Goal: Book appointment/travel/reservation

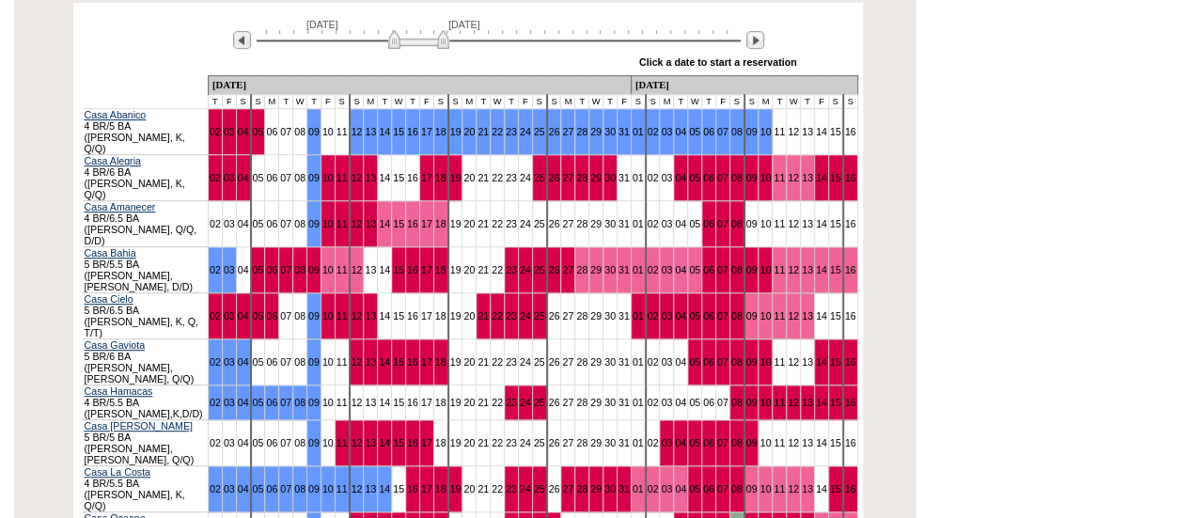
scroll to position [393, 0]
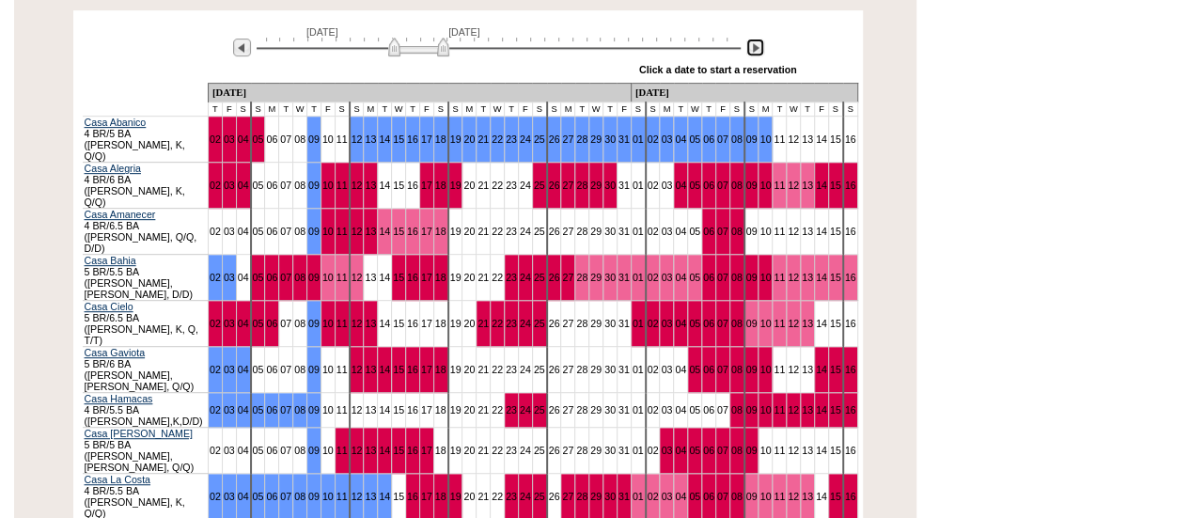
click at [757, 39] on img at bounding box center [755, 48] width 18 height 18
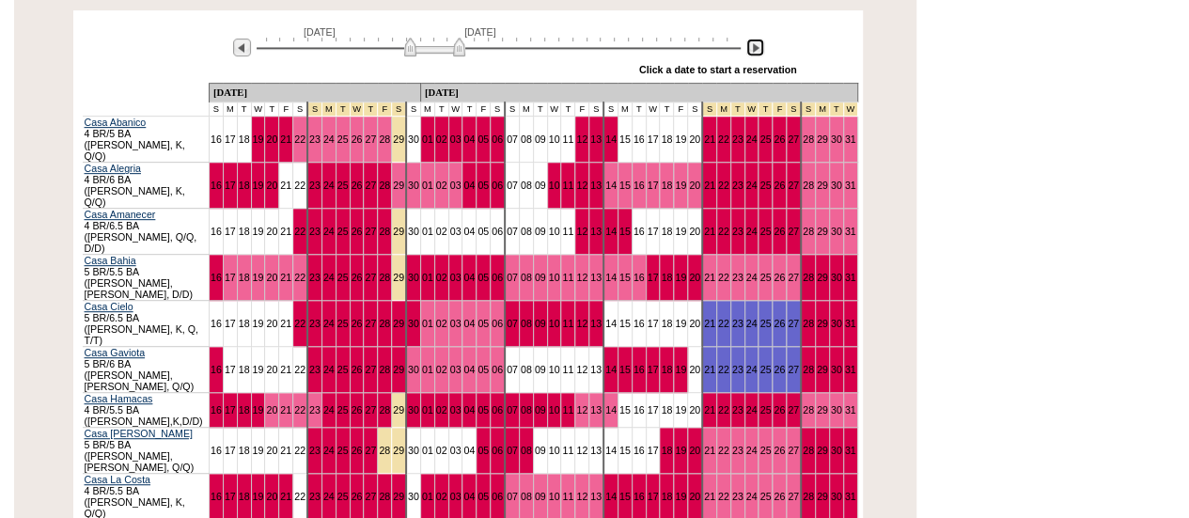
click at [757, 39] on img at bounding box center [755, 48] width 18 height 18
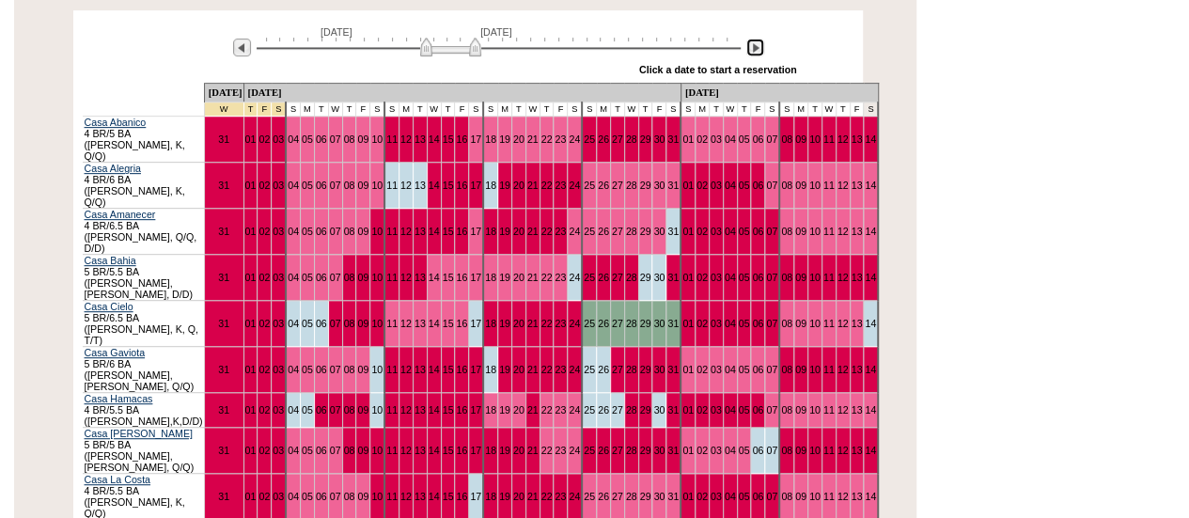
click at [757, 39] on img at bounding box center [755, 48] width 18 height 18
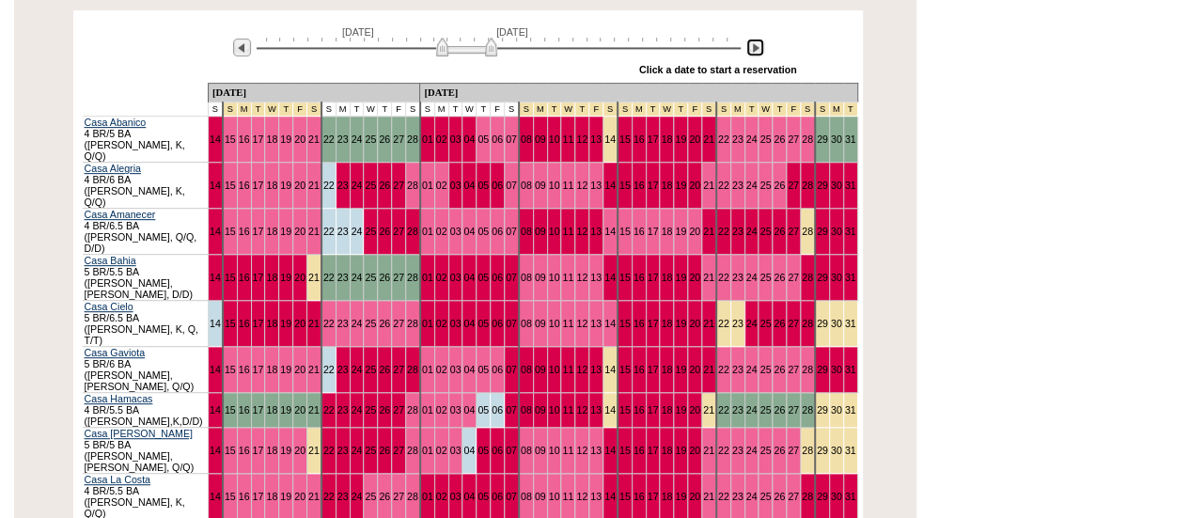
click at [757, 39] on img at bounding box center [755, 48] width 18 height 18
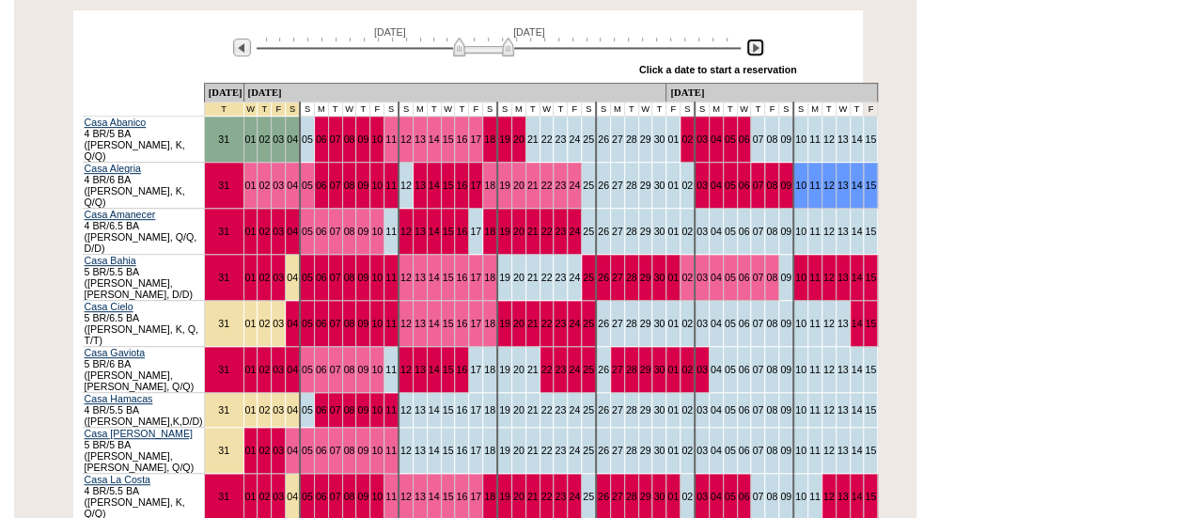
click at [757, 39] on img at bounding box center [755, 48] width 18 height 18
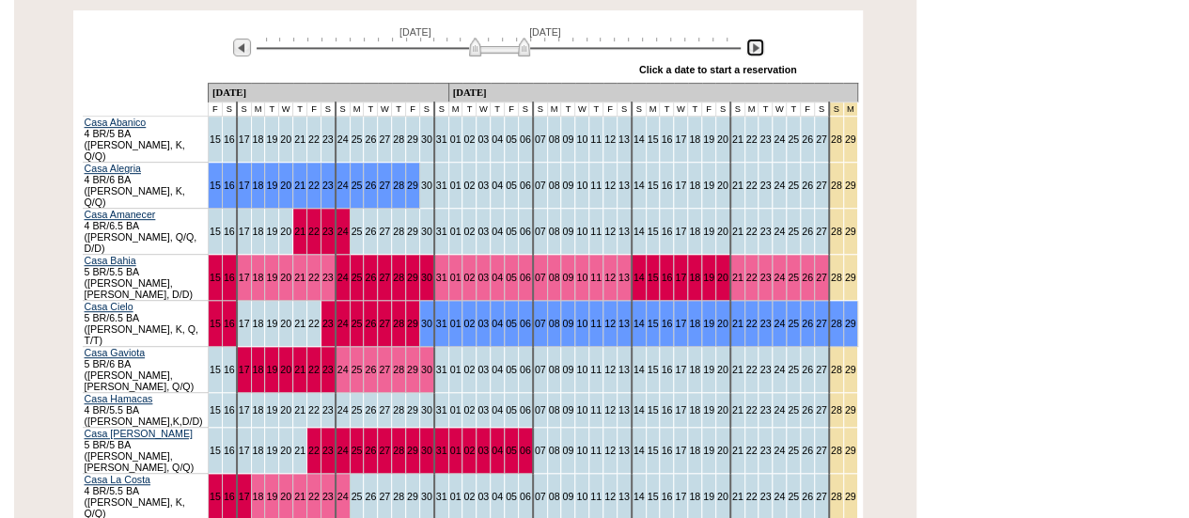
click at [757, 39] on img at bounding box center [755, 48] width 18 height 18
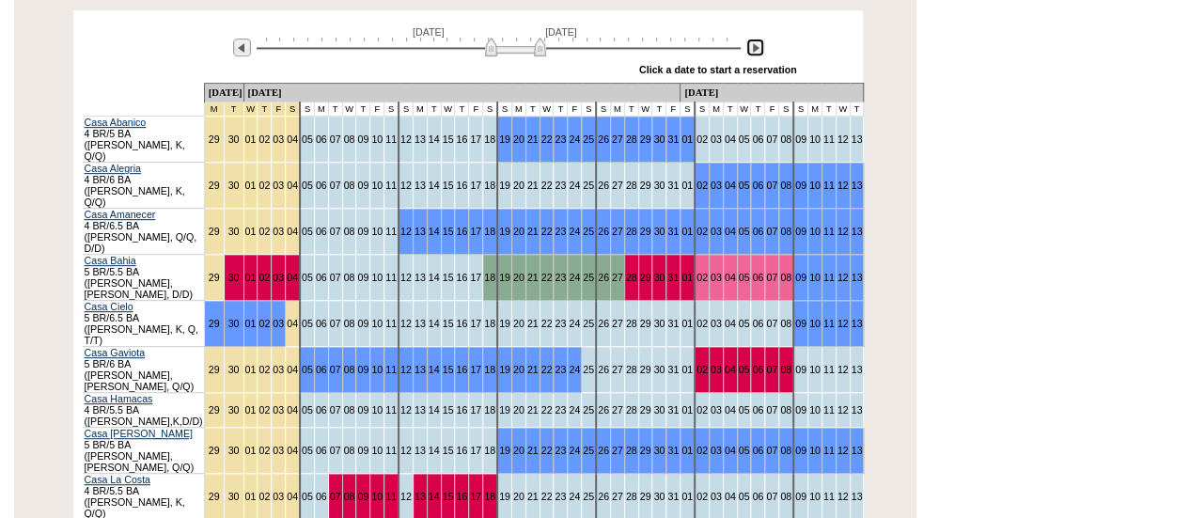
click at [757, 39] on img at bounding box center [755, 48] width 18 height 18
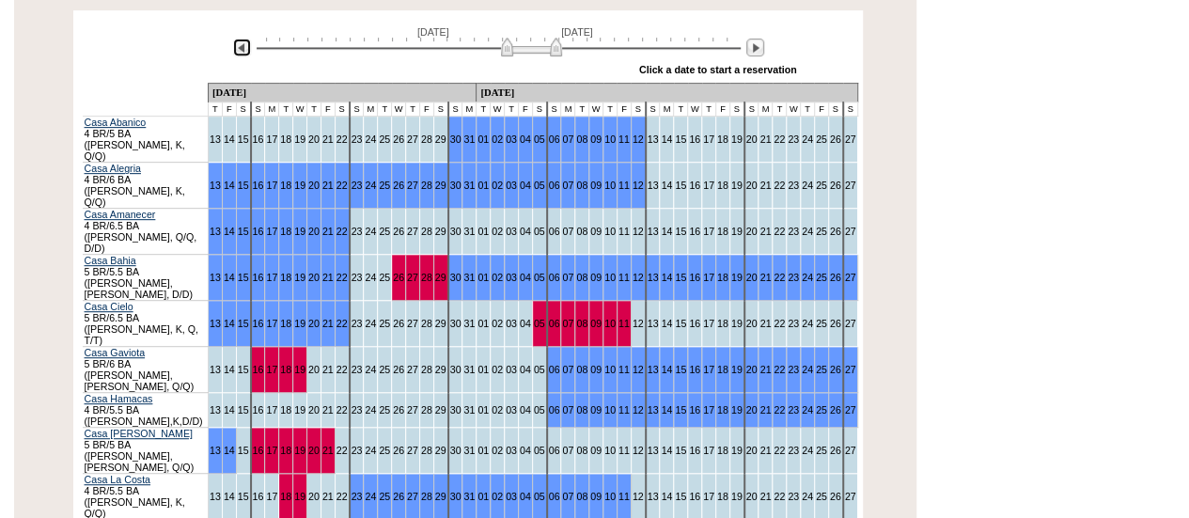
click at [246, 39] on img at bounding box center [242, 48] width 18 height 18
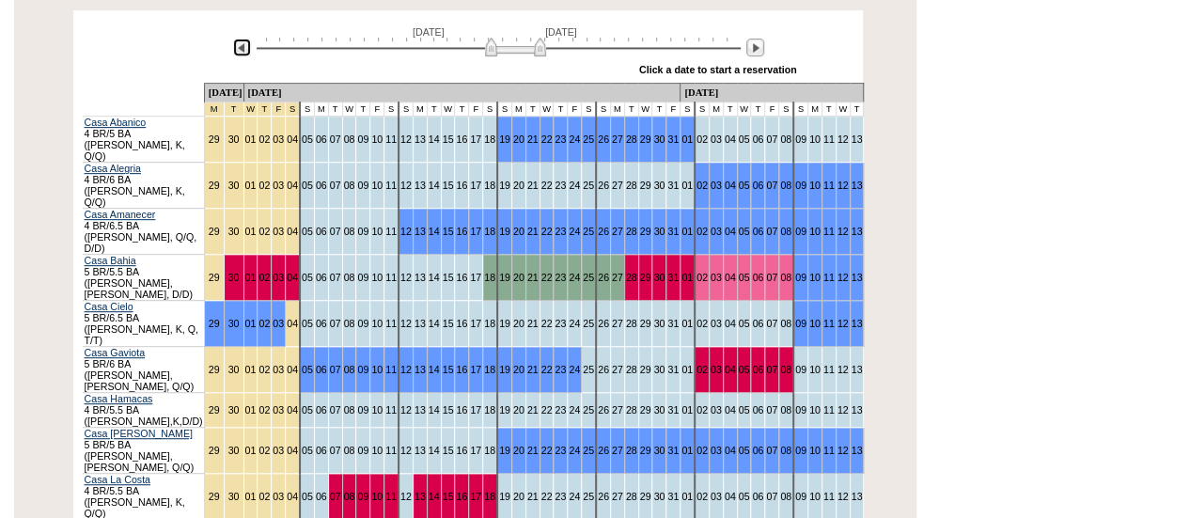
click at [246, 39] on img at bounding box center [242, 48] width 18 height 18
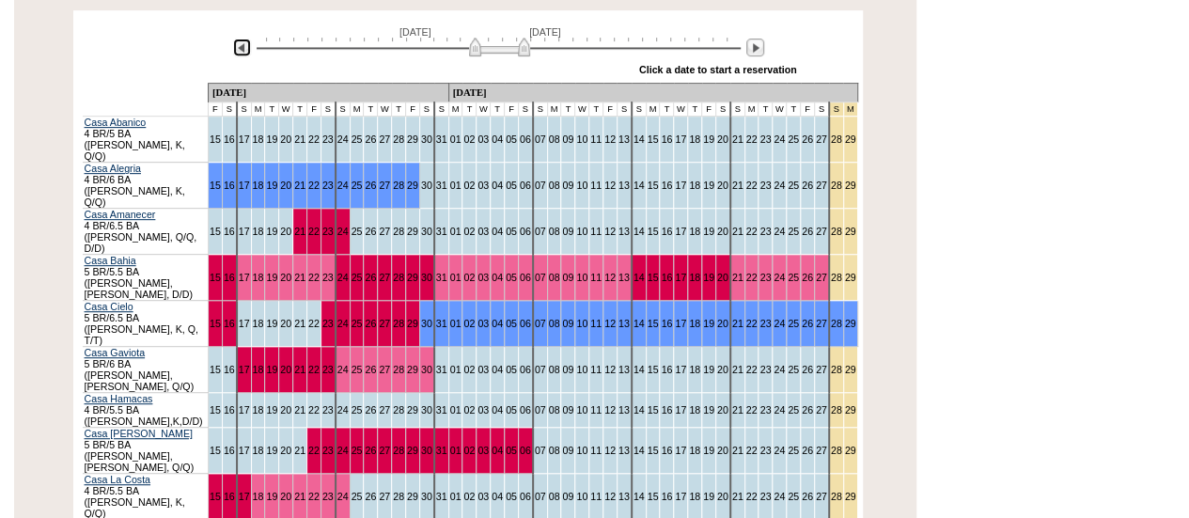
click at [246, 39] on img at bounding box center [242, 48] width 18 height 18
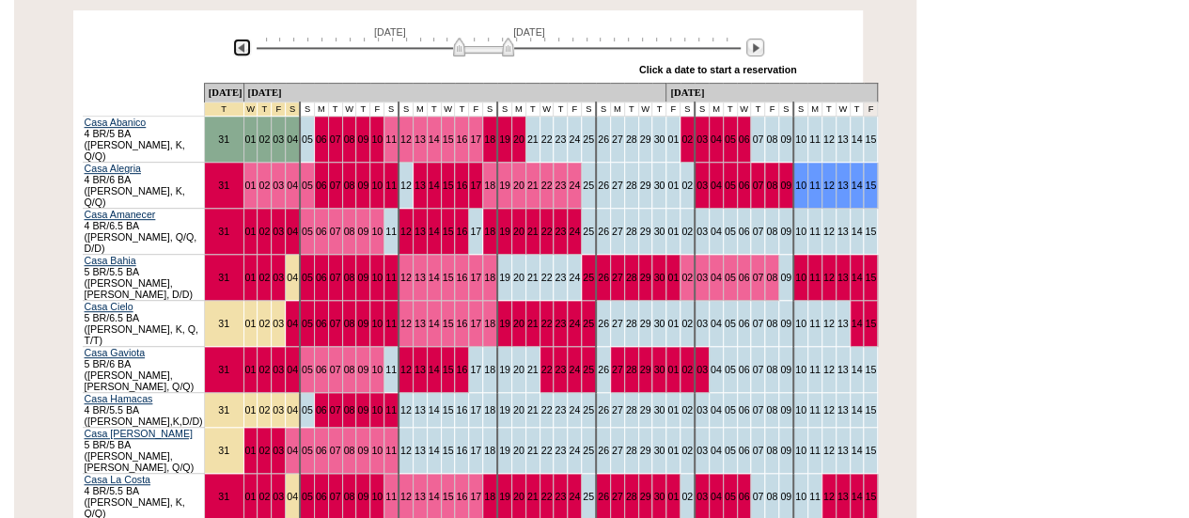
click at [246, 39] on img at bounding box center [242, 48] width 18 height 18
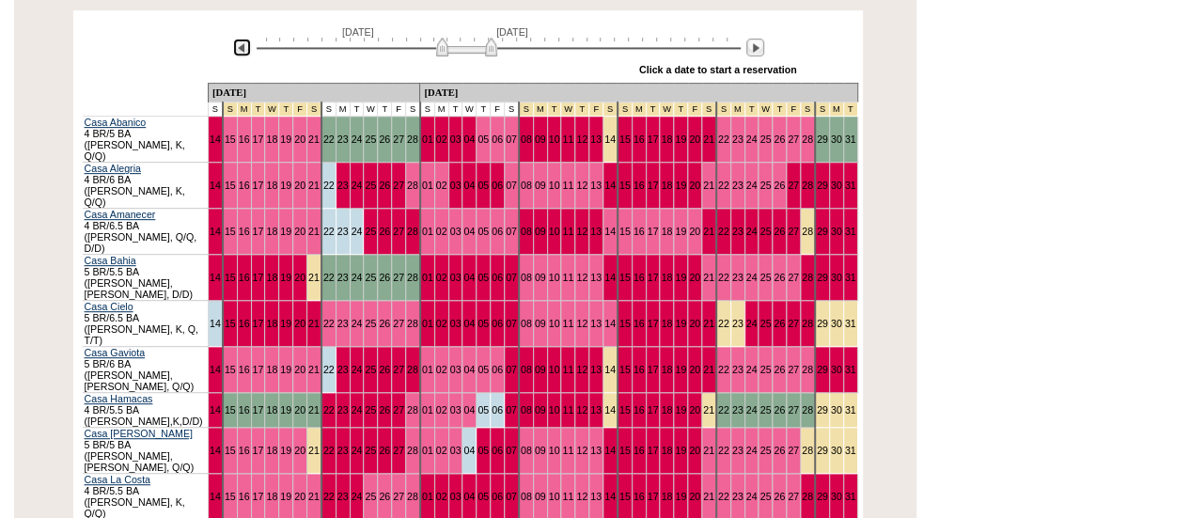
click at [242, 39] on img at bounding box center [242, 48] width 18 height 18
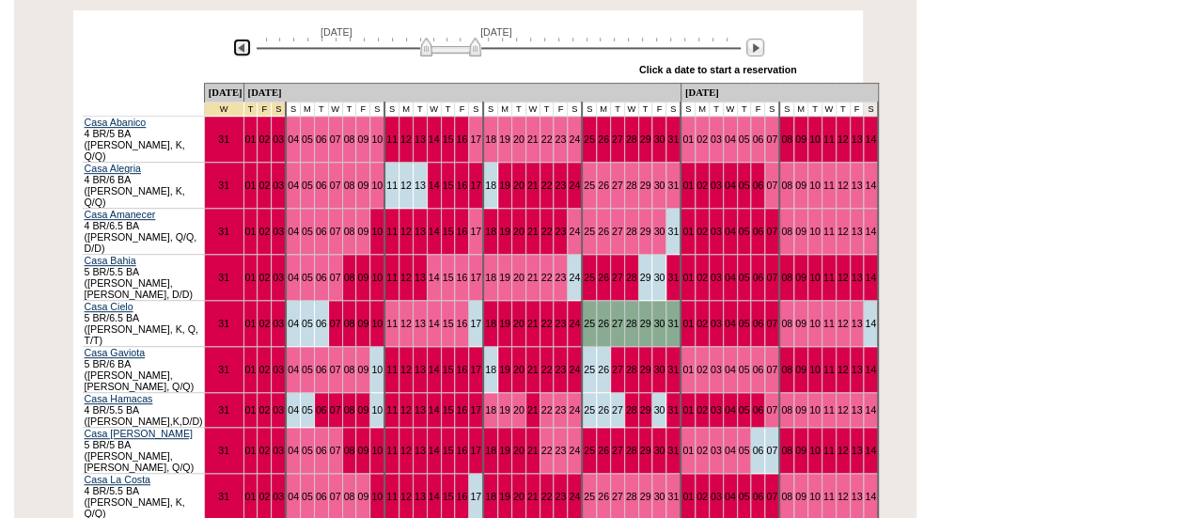
click at [242, 39] on img at bounding box center [242, 48] width 18 height 18
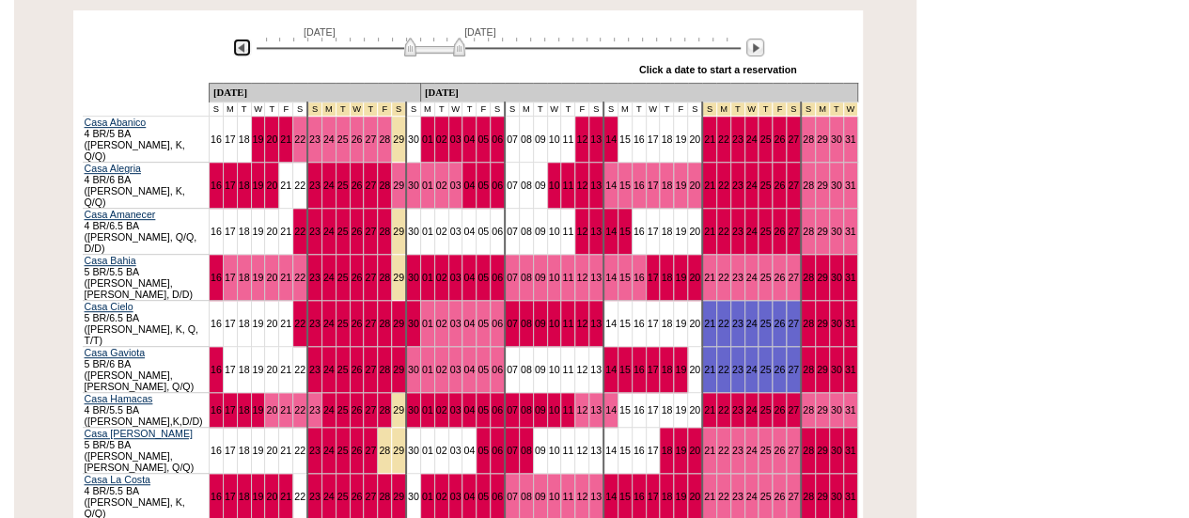
click at [242, 39] on img at bounding box center [242, 48] width 18 height 18
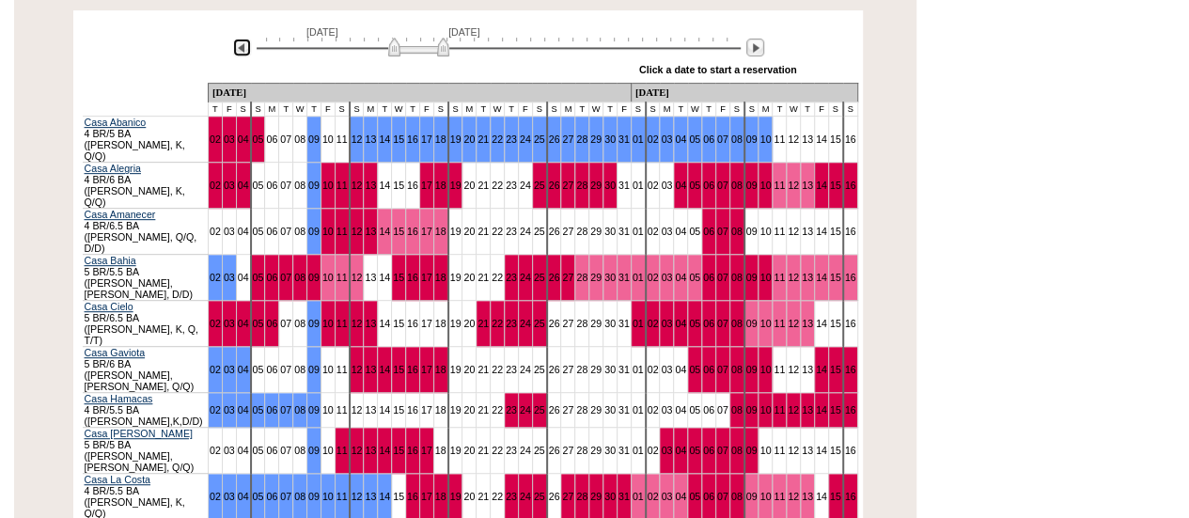
click at [245, 39] on img at bounding box center [242, 48] width 18 height 18
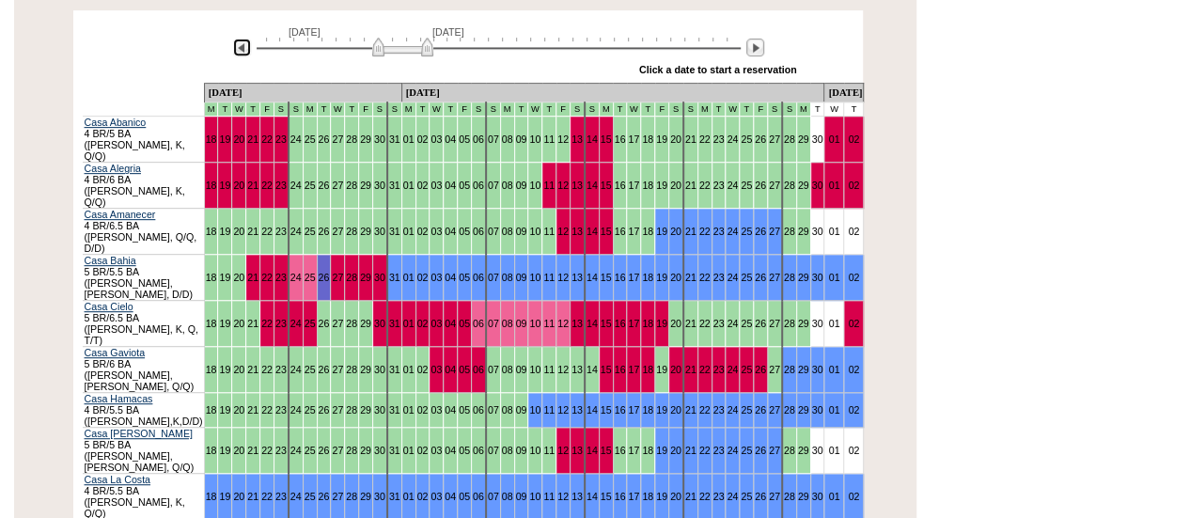
click at [245, 39] on img at bounding box center [242, 48] width 18 height 18
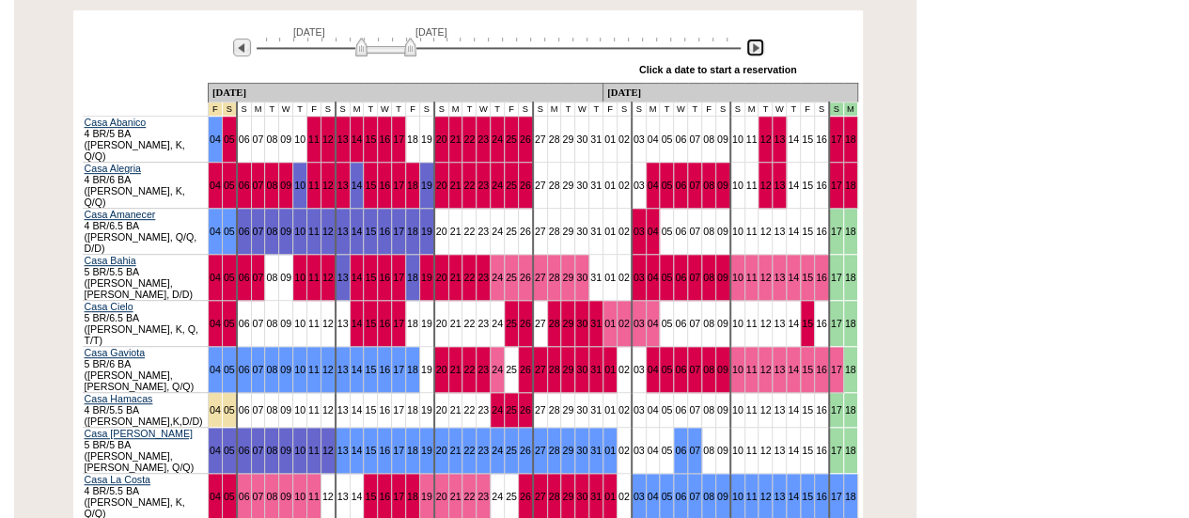
click at [755, 39] on img at bounding box center [755, 48] width 18 height 18
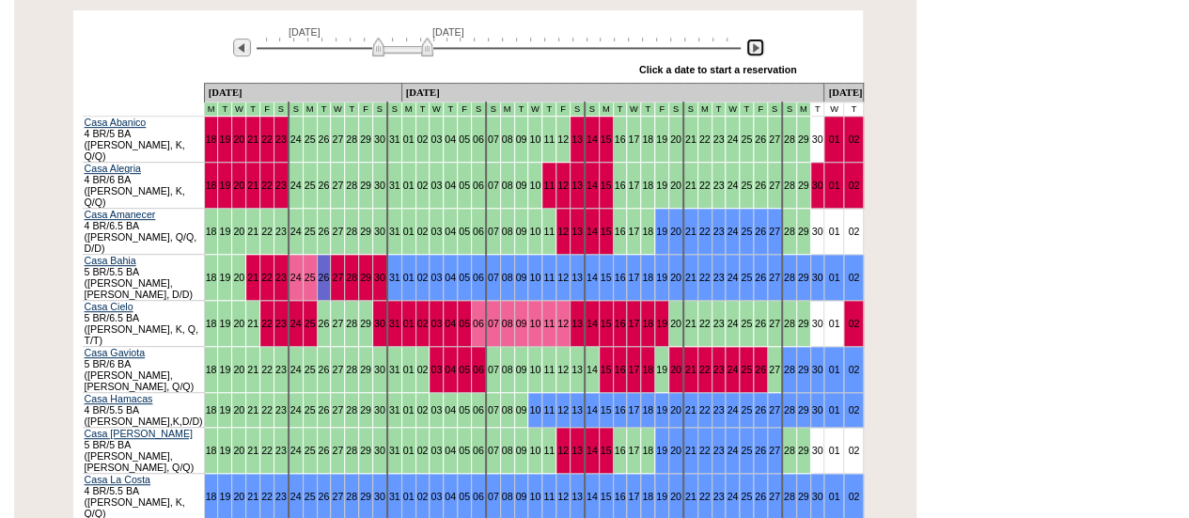
click at [755, 39] on img at bounding box center [755, 48] width 18 height 18
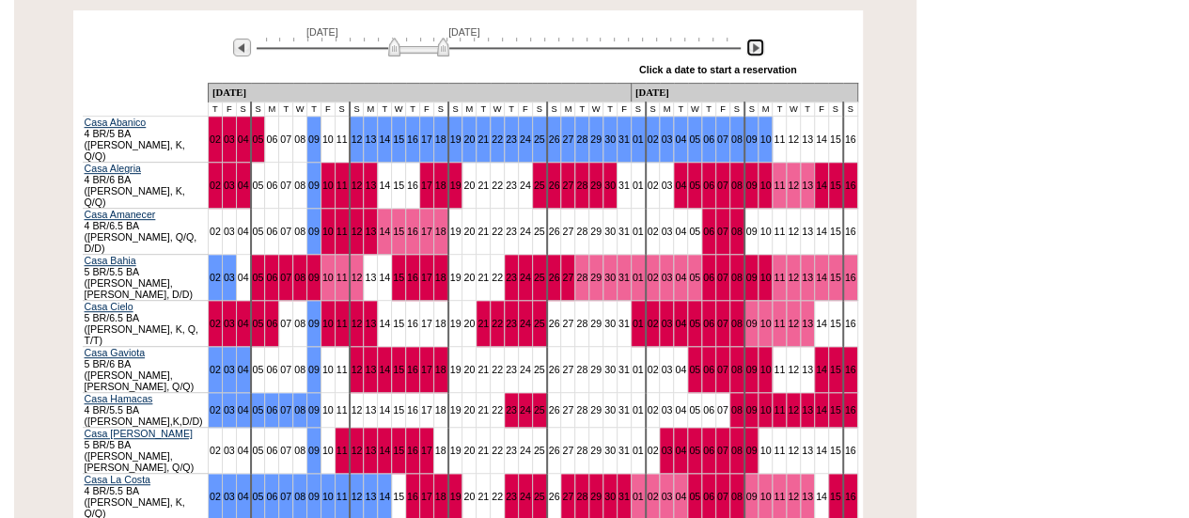
click at [755, 39] on img at bounding box center [755, 48] width 18 height 18
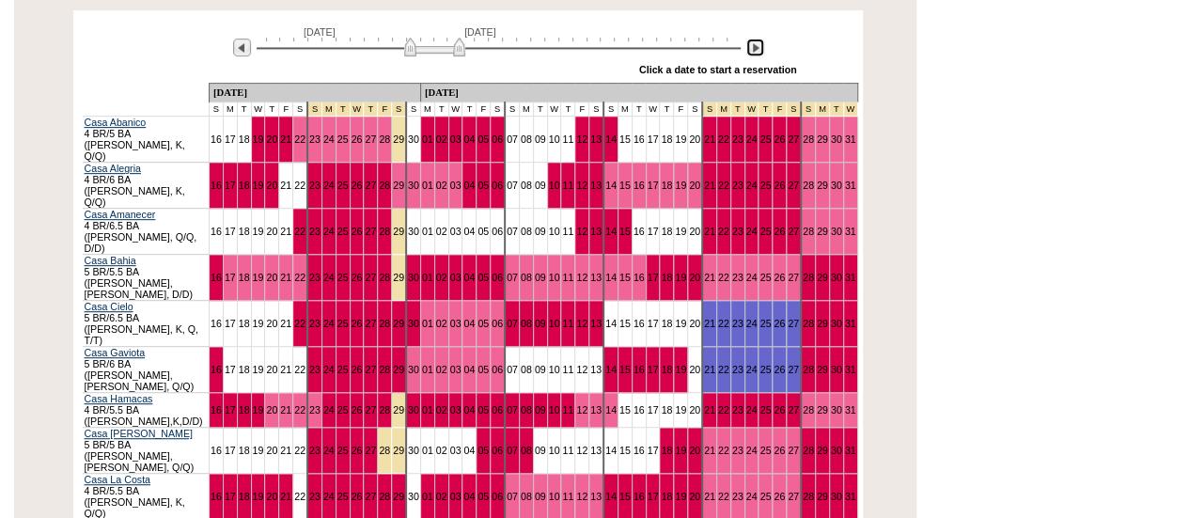
click at [755, 39] on img at bounding box center [755, 48] width 18 height 18
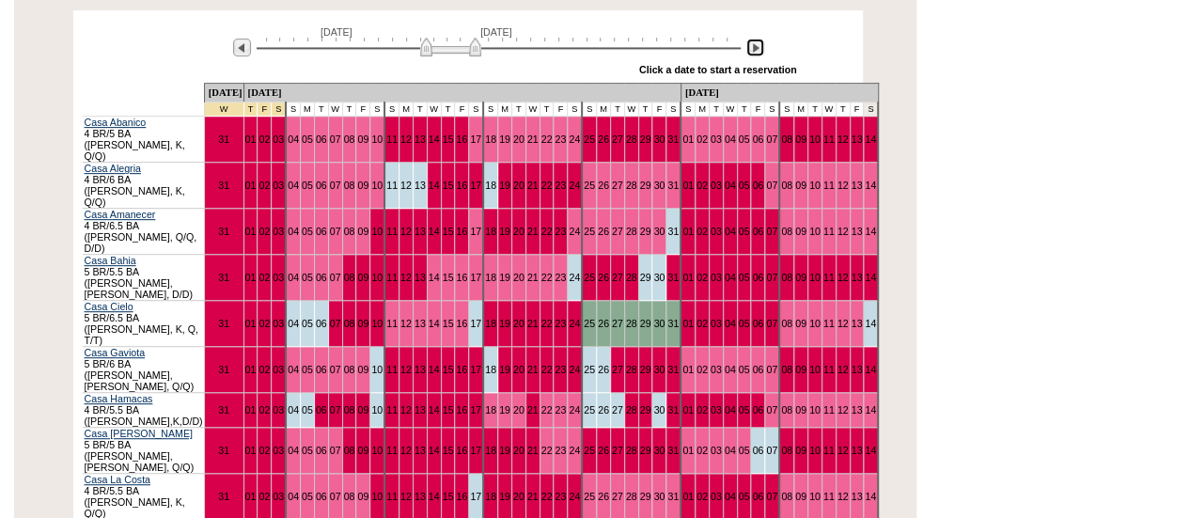
click at [755, 39] on img at bounding box center [755, 48] width 18 height 18
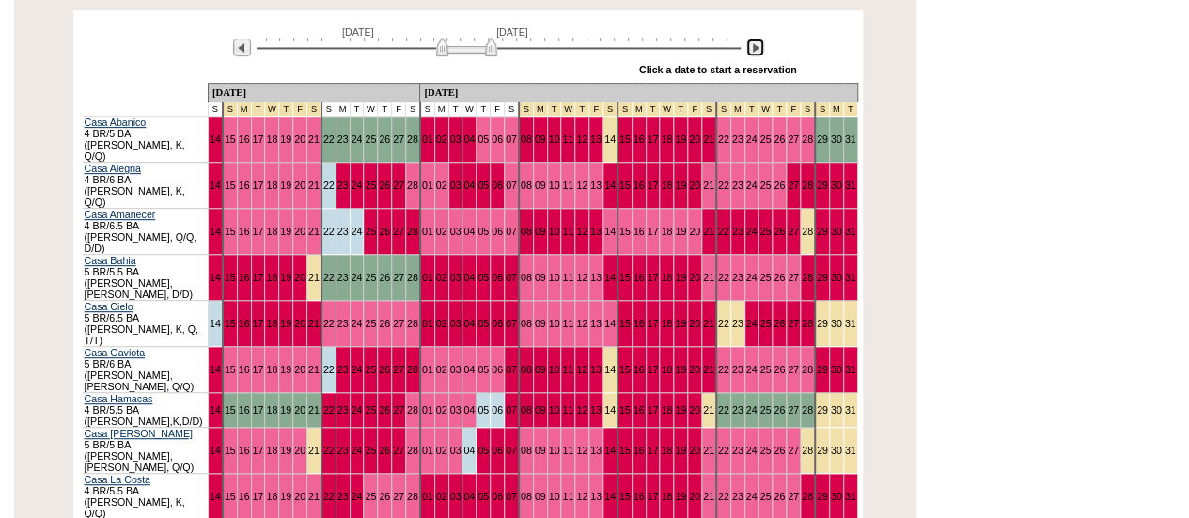
click at [755, 39] on img at bounding box center [755, 48] width 18 height 18
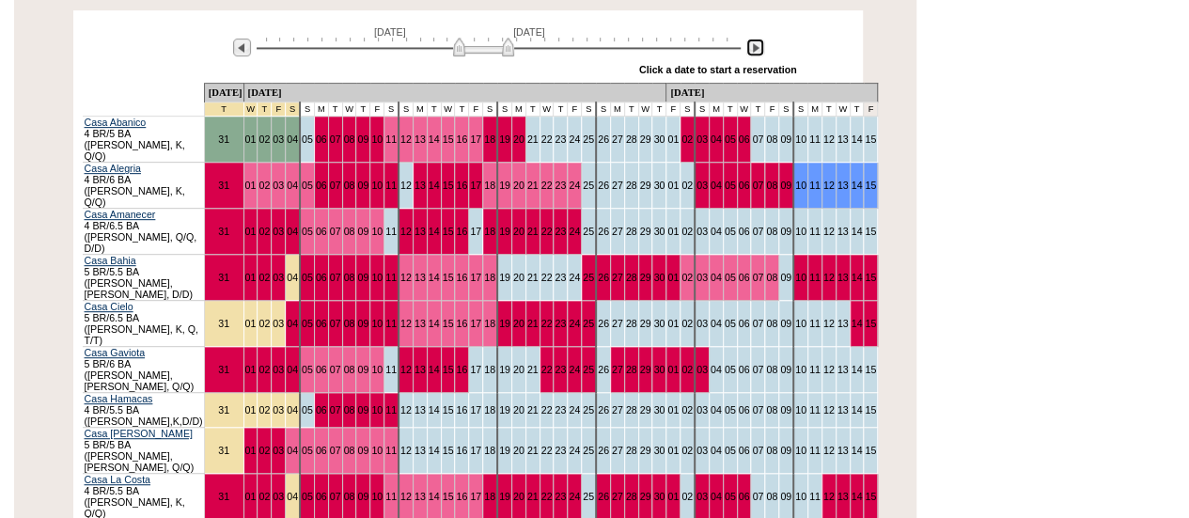
click at [755, 39] on img at bounding box center [755, 48] width 18 height 18
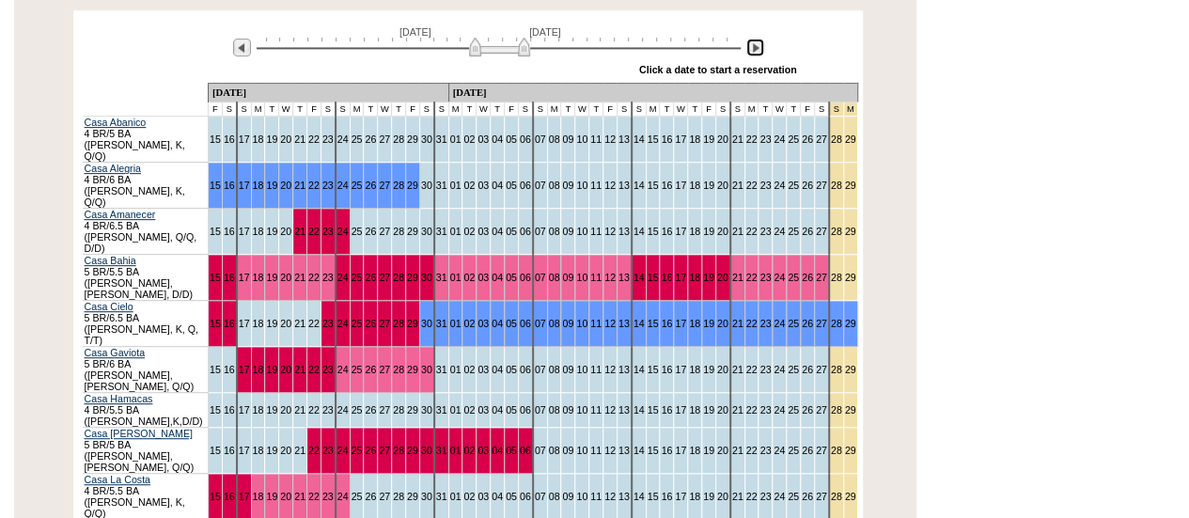
click at [757, 39] on img at bounding box center [755, 48] width 18 height 18
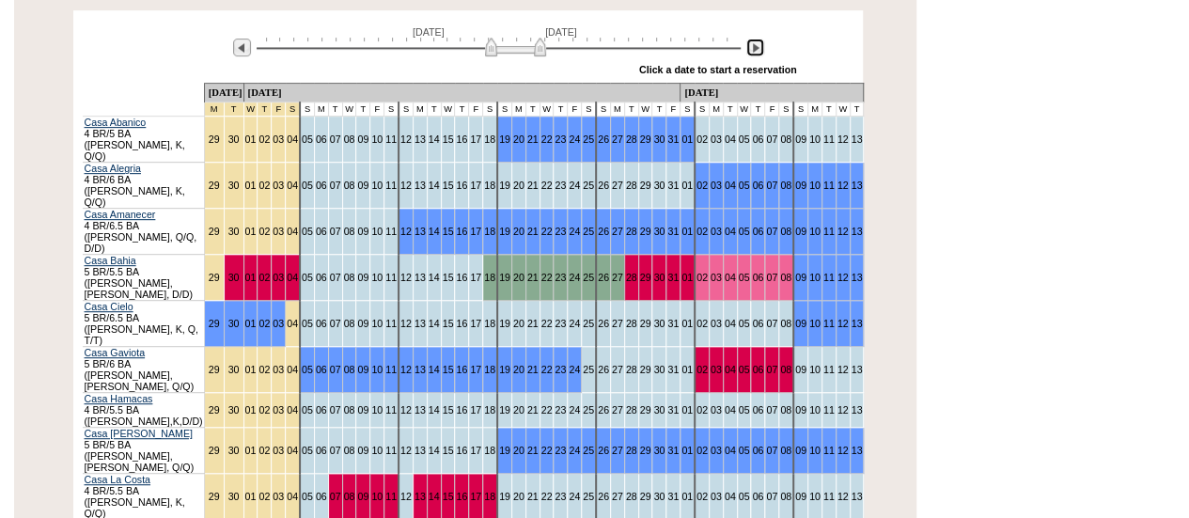
click at [758, 39] on img at bounding box center [755, 48] width 18 height 18
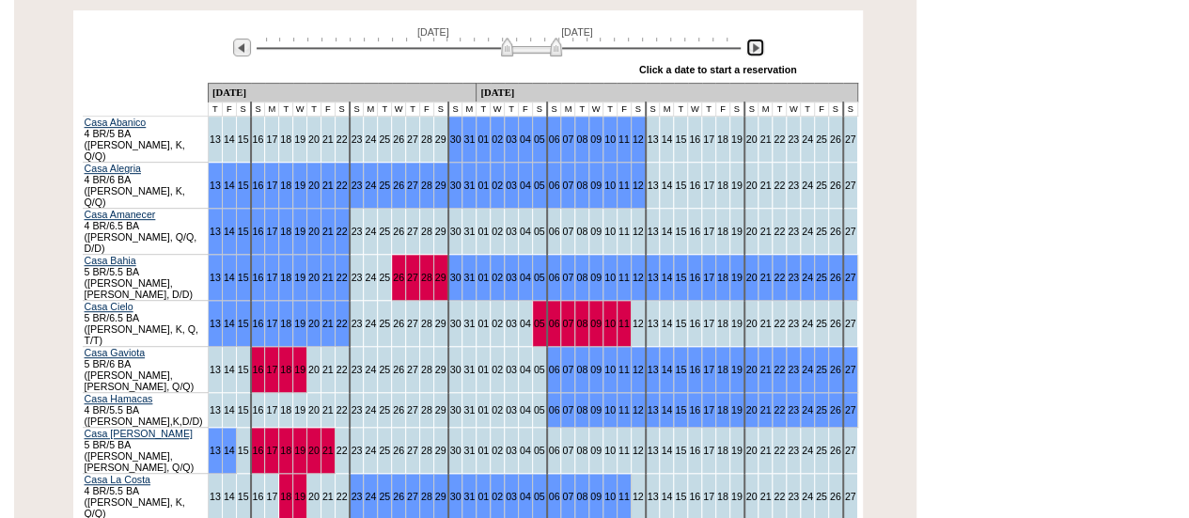
click at [758, 39] on img at bounding box center [755, 48] width 18 height 18
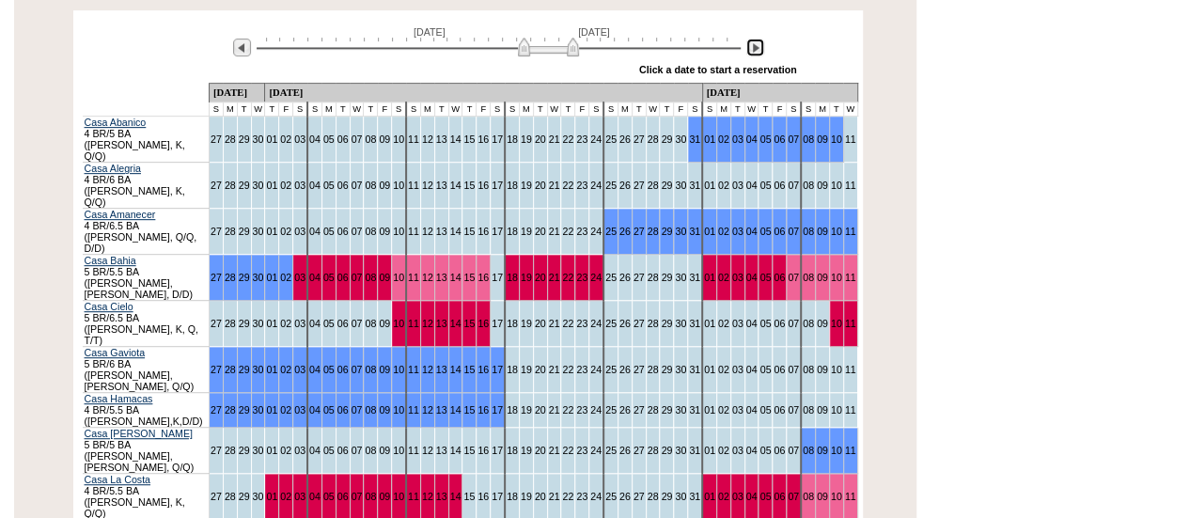
click at [758, 39] on img at bounding box center [755, 48] width 18 height 18
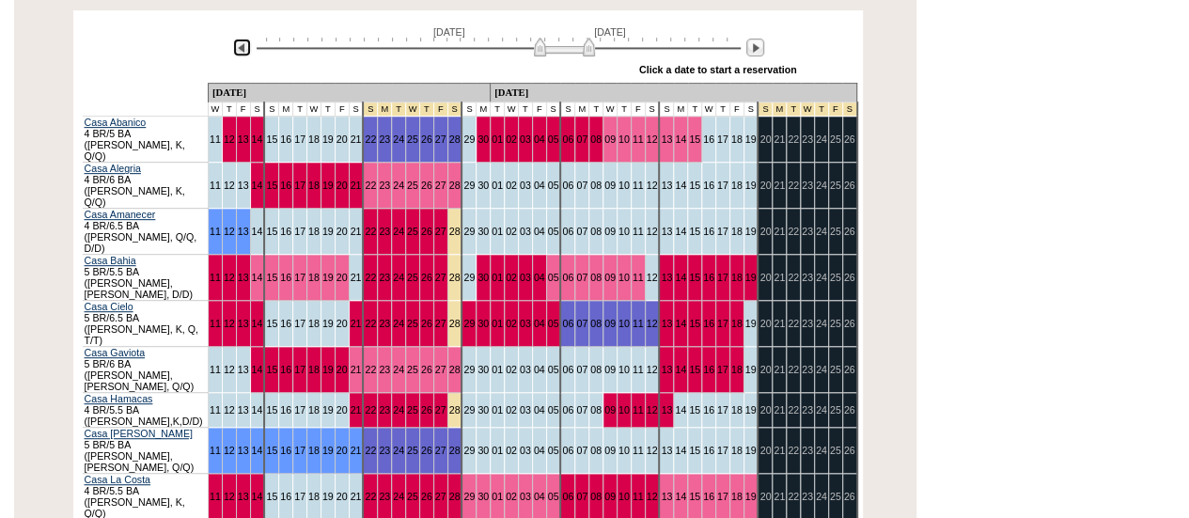
click at [242, 39] on img at bounding box center [242, 48] width 18 height 18
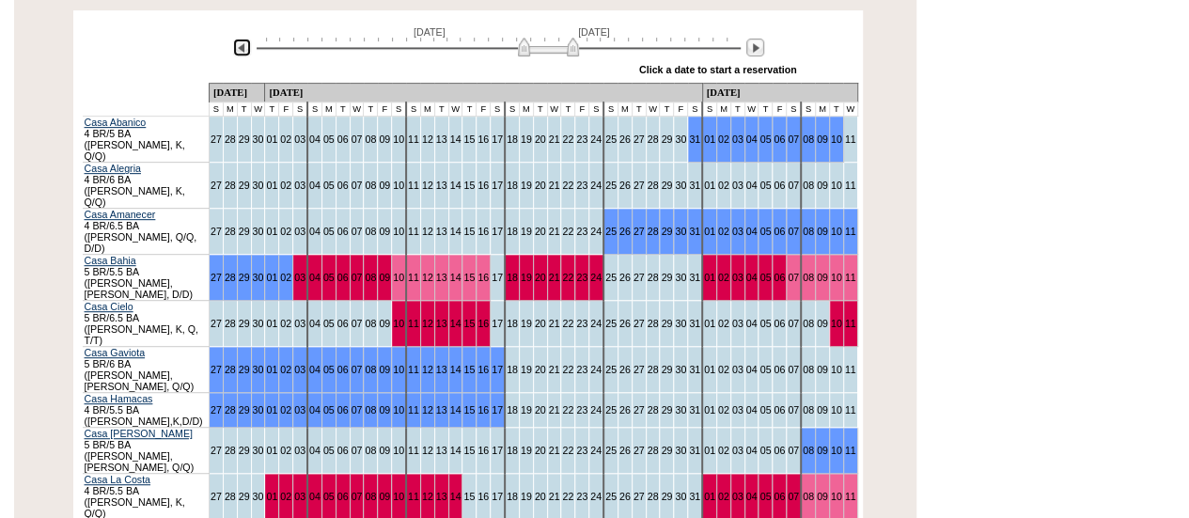
click at [242, 39] on img at bounding box center [242, 48] width 18 height 18
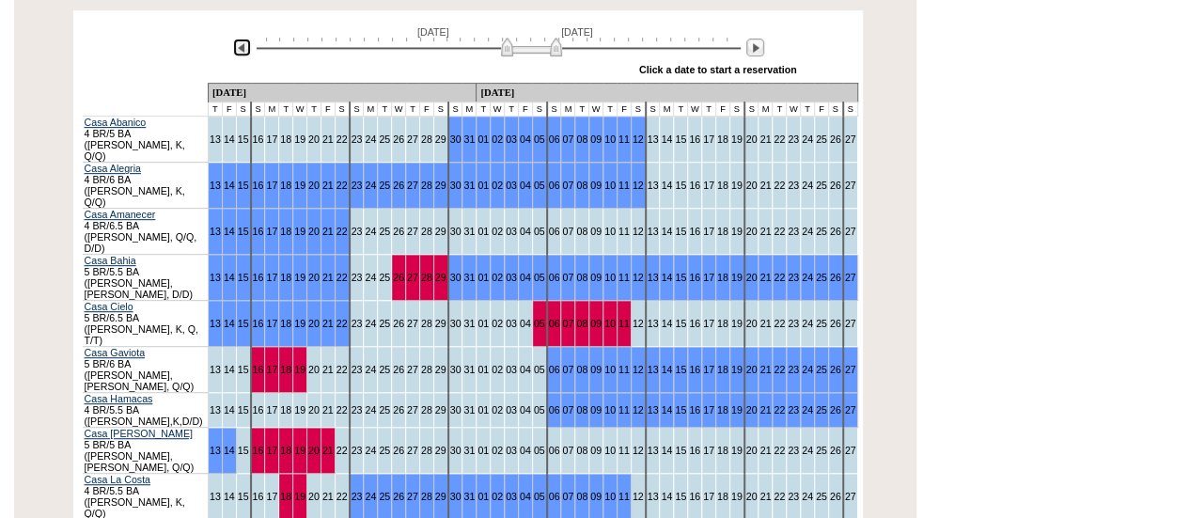
click at [242, 39] on img at bounding box center [242, 48] width 18 height 18
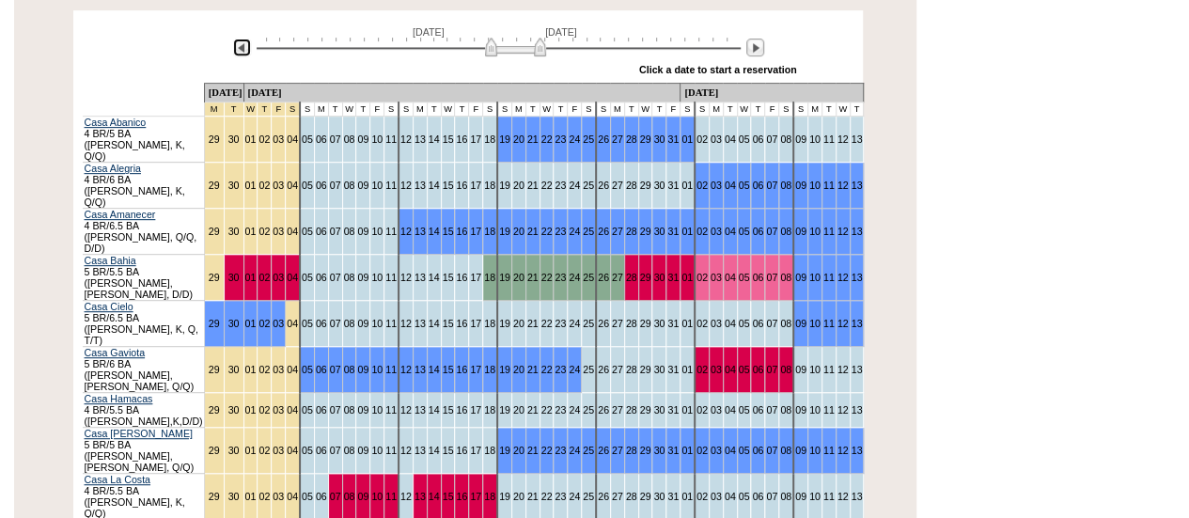
click at [242, 39] on img at bounding box center [242, 48] width 18 height 18
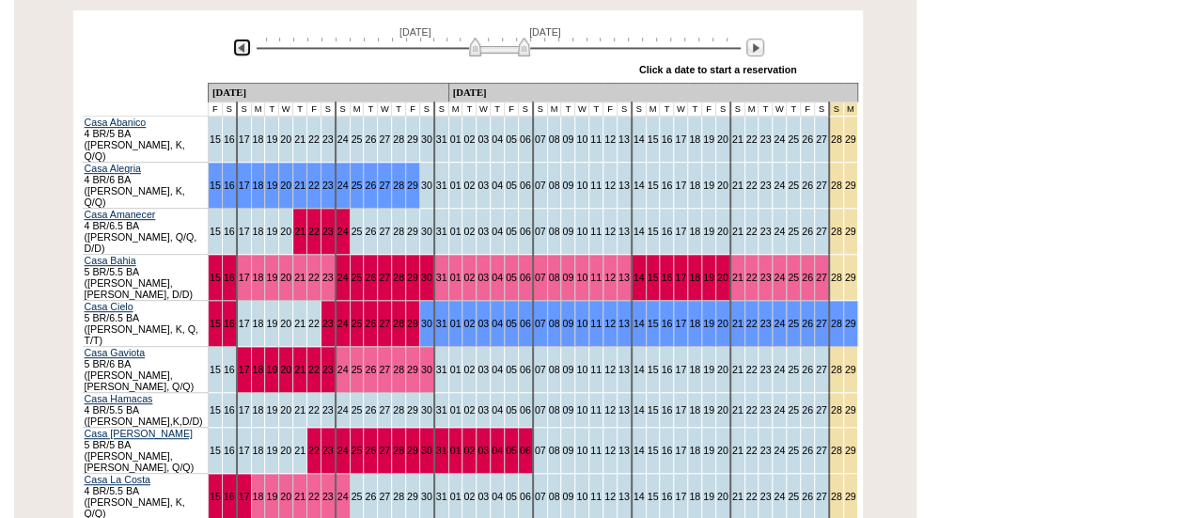
click at [242, 39] on img at bounding box center [242, 48] width 18 height 18
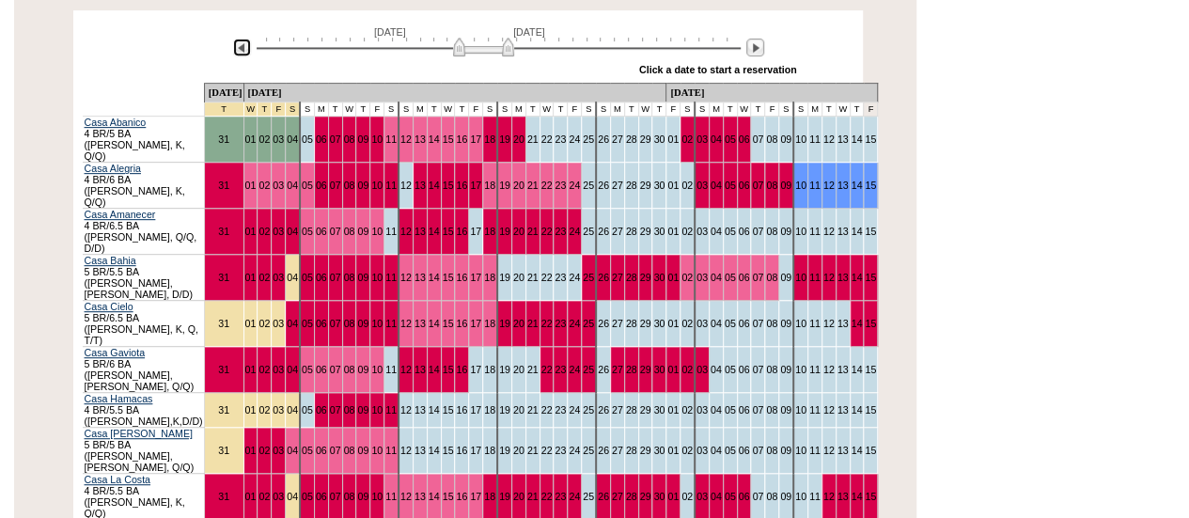
click at [242, 39] on img at bounding box center [242, 48] width 18 height 18
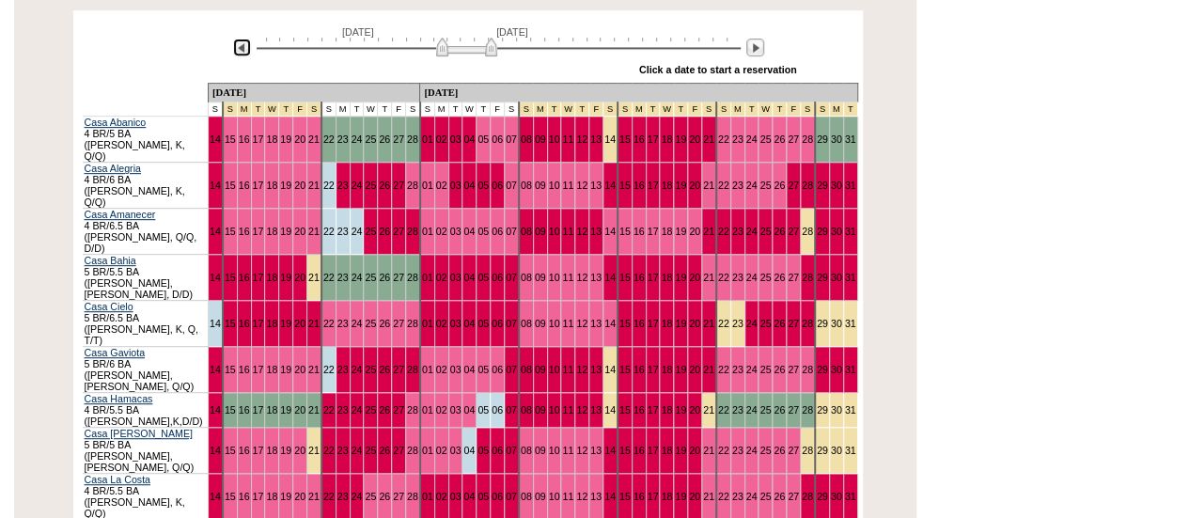
click at [242, 39] on img at bounding box center [242, 48] width 18 height 18
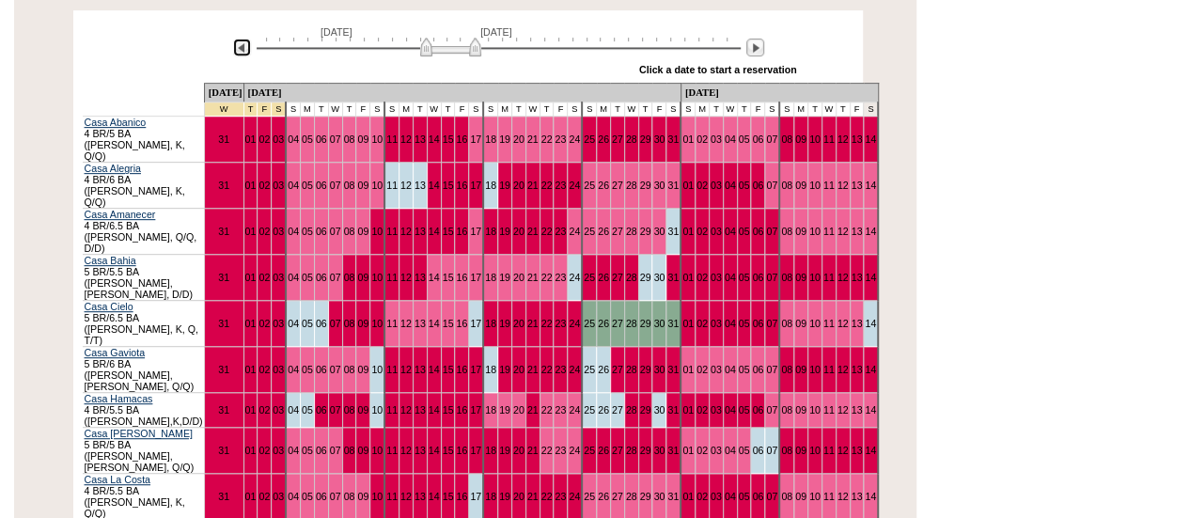
click at [242, 39] on img at bounding box center [242, 48] width 18 height 18
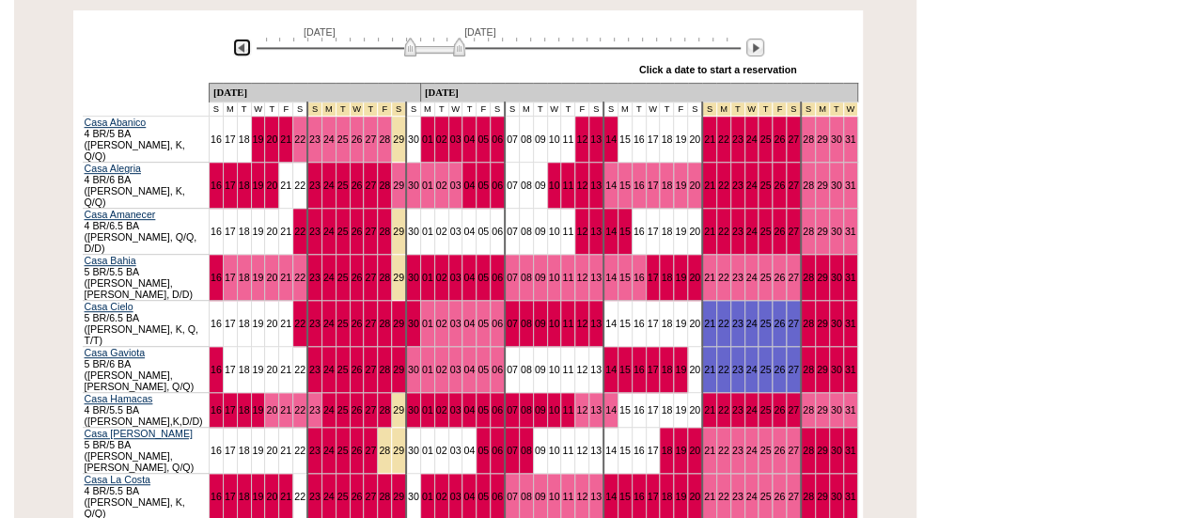
click at [242, 39] on img at bounding box center [242, 48] width 18 height 18
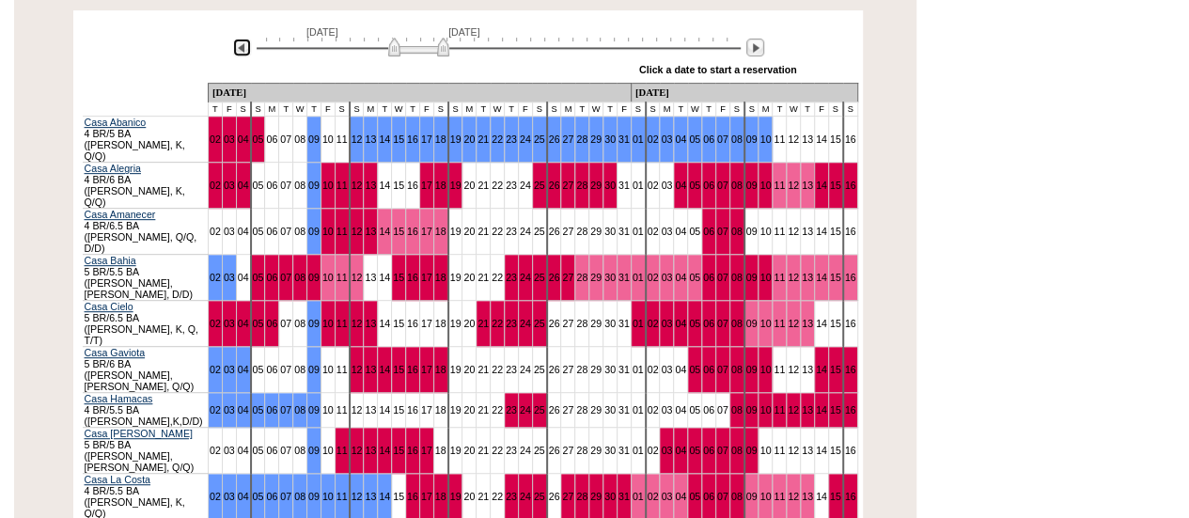
click at [242, 39] on img at bounding box center [242, 48] width 18 height 18
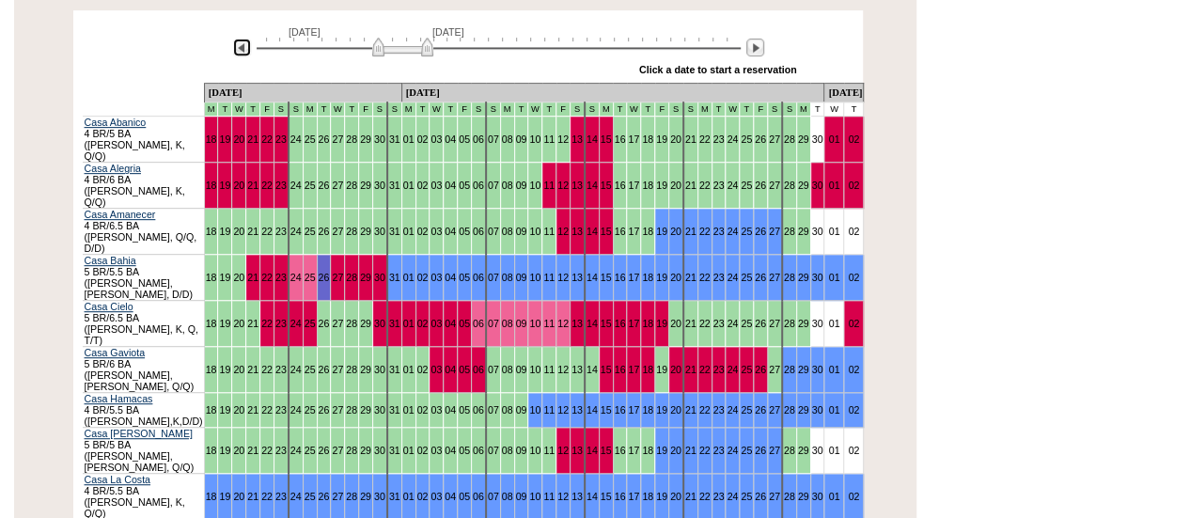
click at [242, 39] on img at bounding box center [242, 48] width 18 height 18
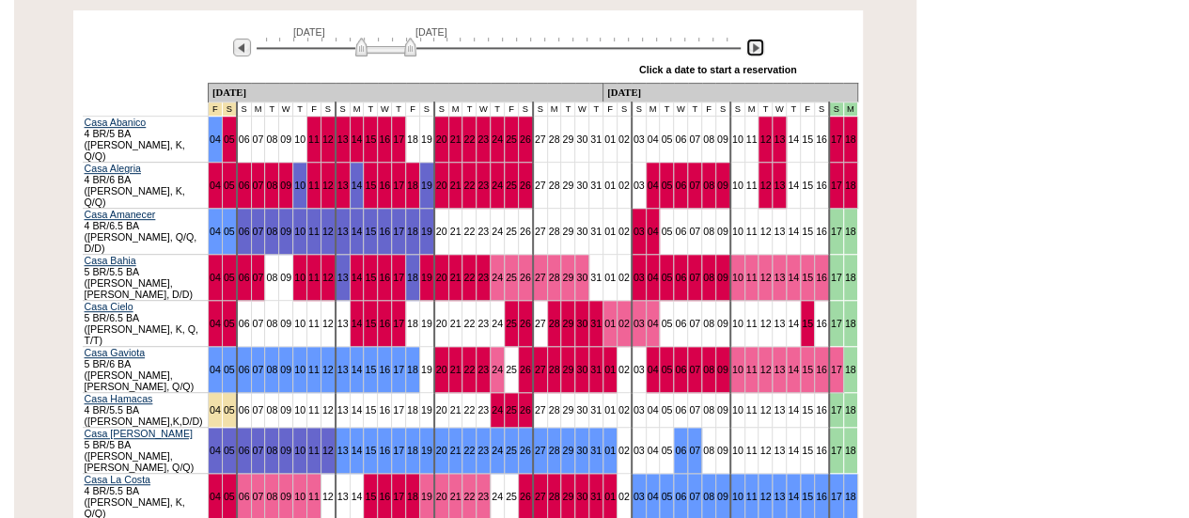
click at [757, 39] on img at bounding box center [755, 48] width 18 height 18
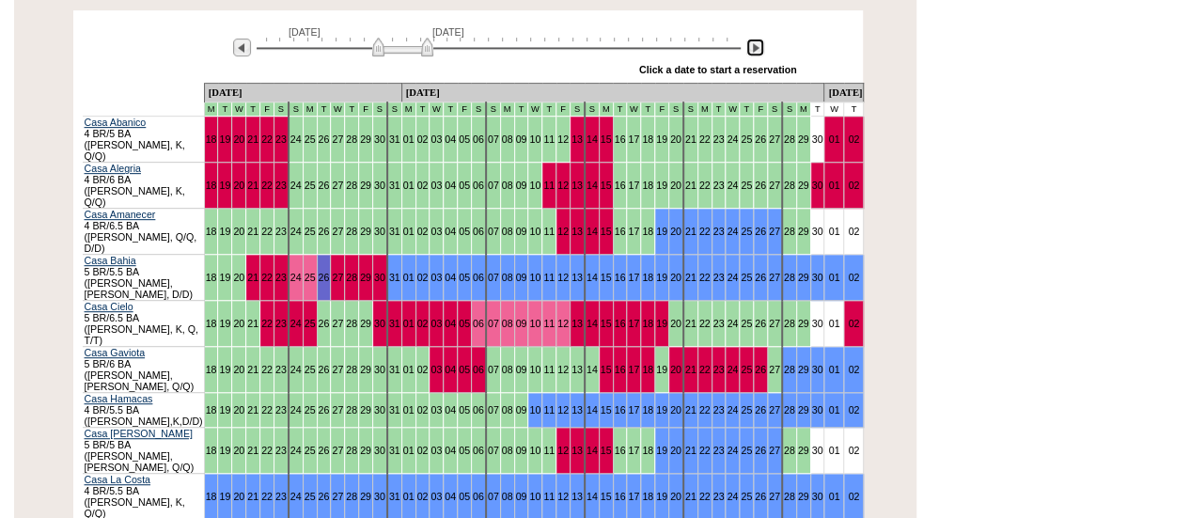
click at [757, 39] on img at bounding box center [755, 48] width 18 height 18
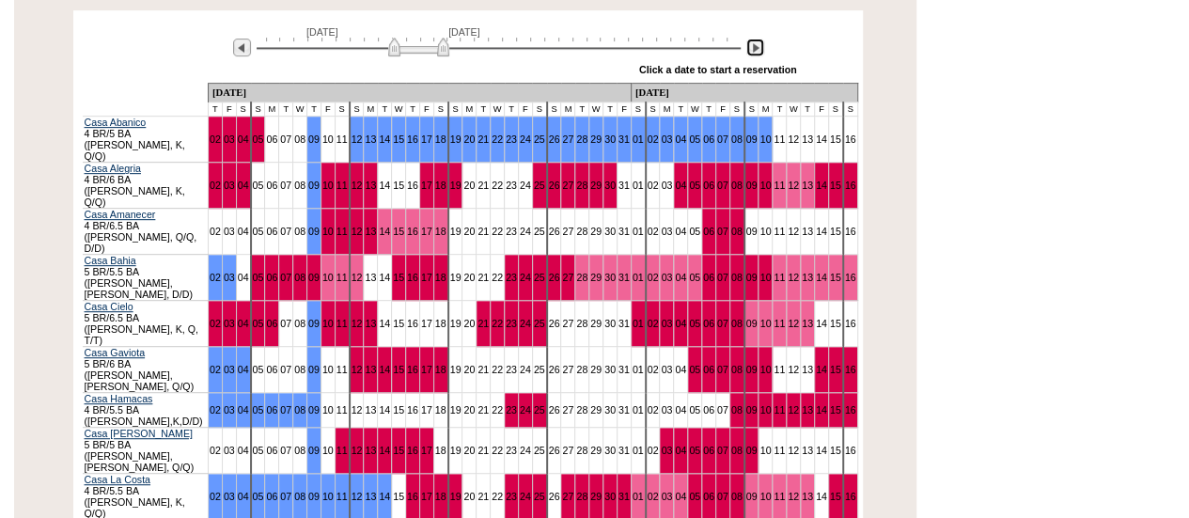
click at [757, 39] on img at bounding box center [755, 48] width 18 height 18
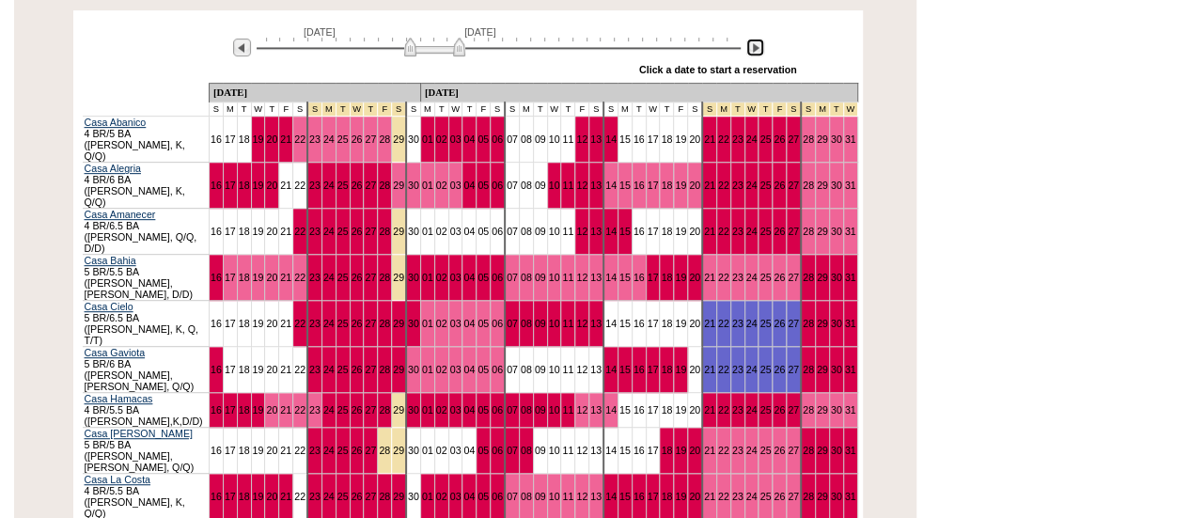
click at [757, 39] on img at bounding box center [755, 48] width 18 height 18
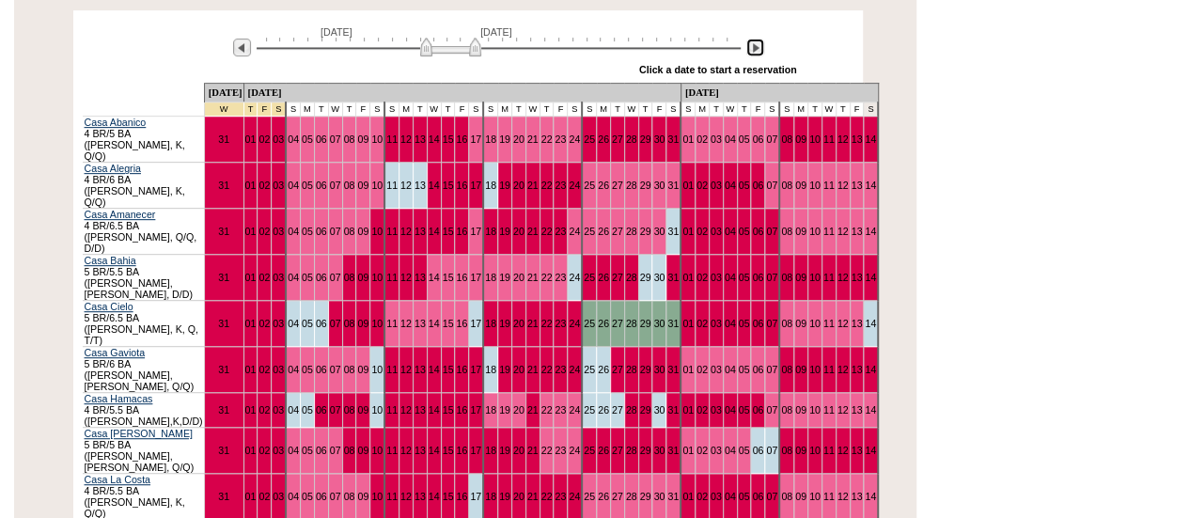
click at [757, 39] on img at bounding box center [755, 48] width 18 height 18
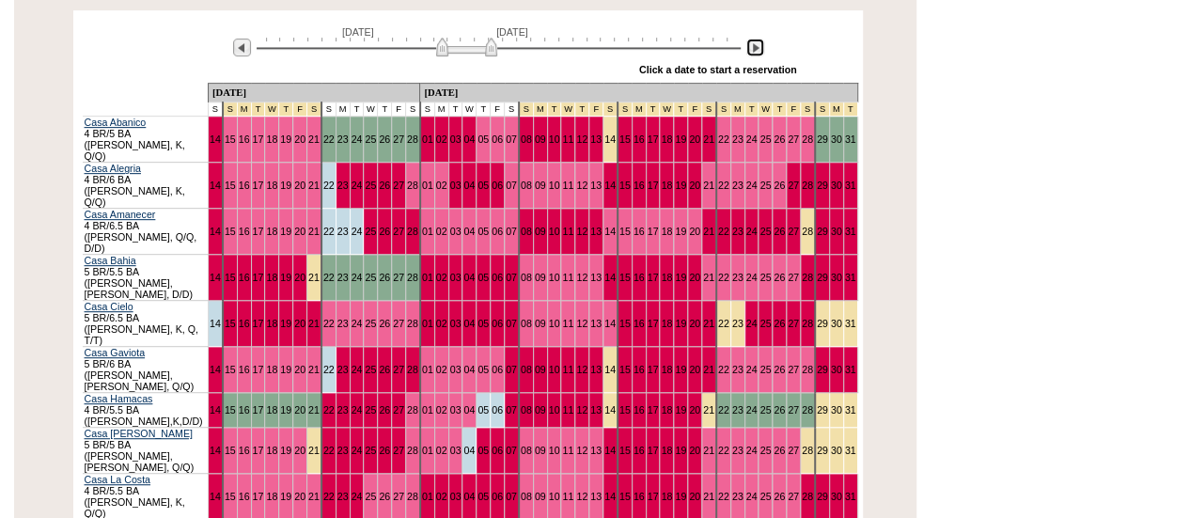
click at [757, 39] on img at bounding box center [755, 48] width 18 height 18
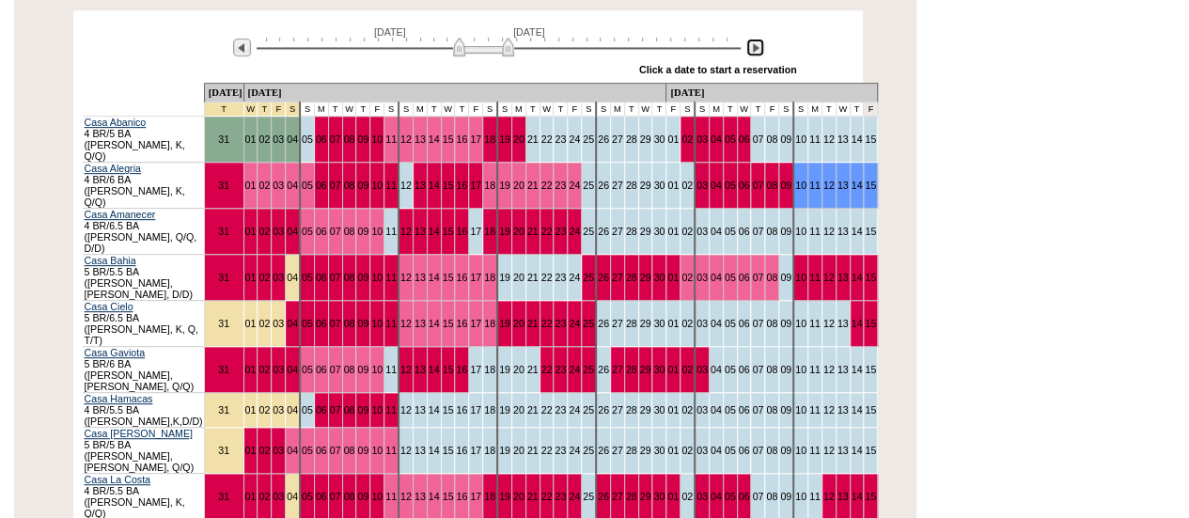
click at [757, 39] on img at bounding box center [755, 48] width 18 height 18
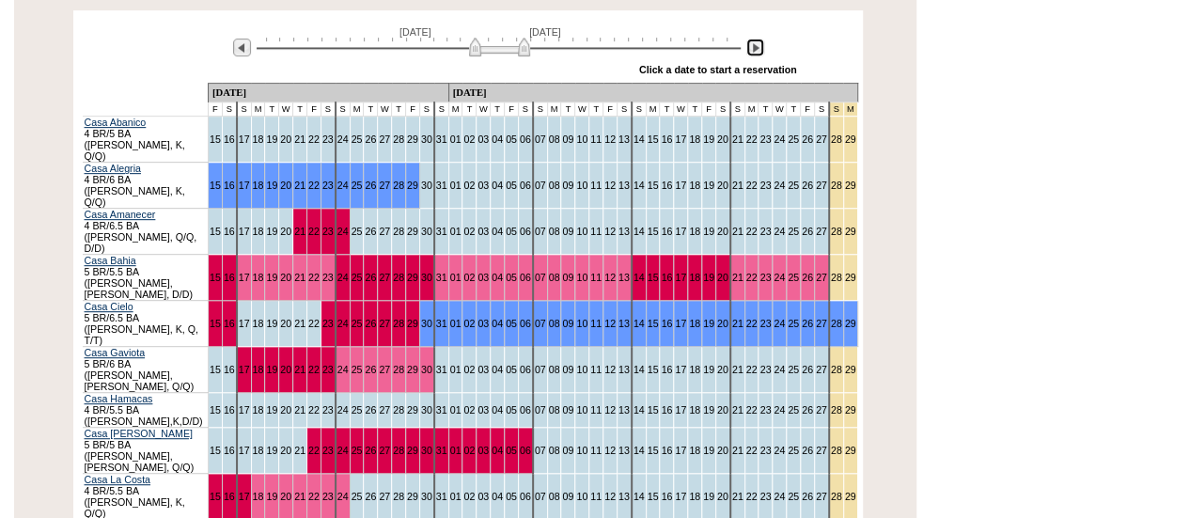
click at [755, 39] on img at bounding box center [755, 48] width 18 height 18
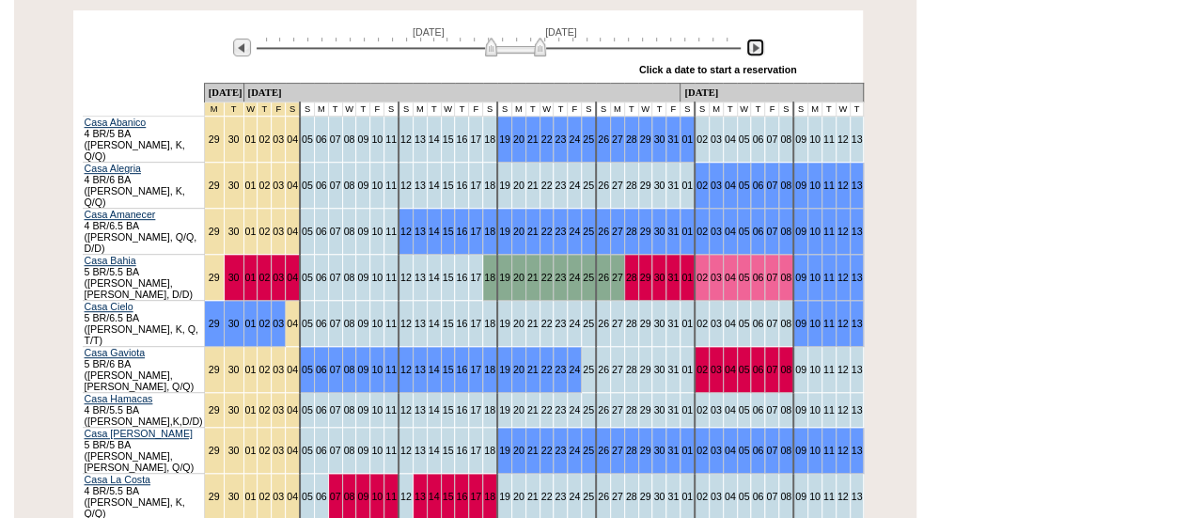
click at [755, 39] on img at bounding box center [755, 48] width 18 height 18
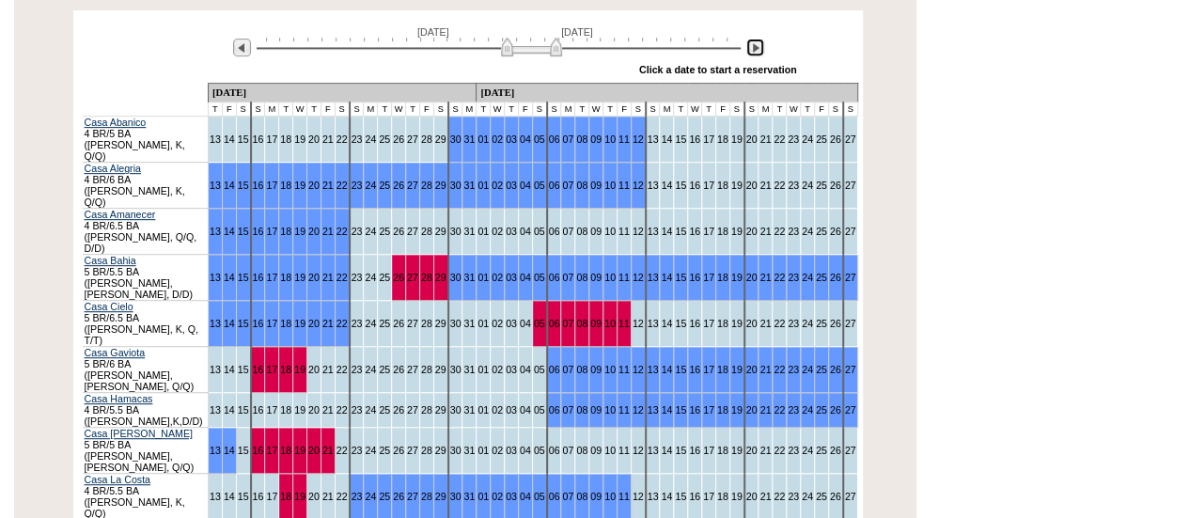
click at [755, 39] on img at bounding box center [755, 48] width 18 height 18
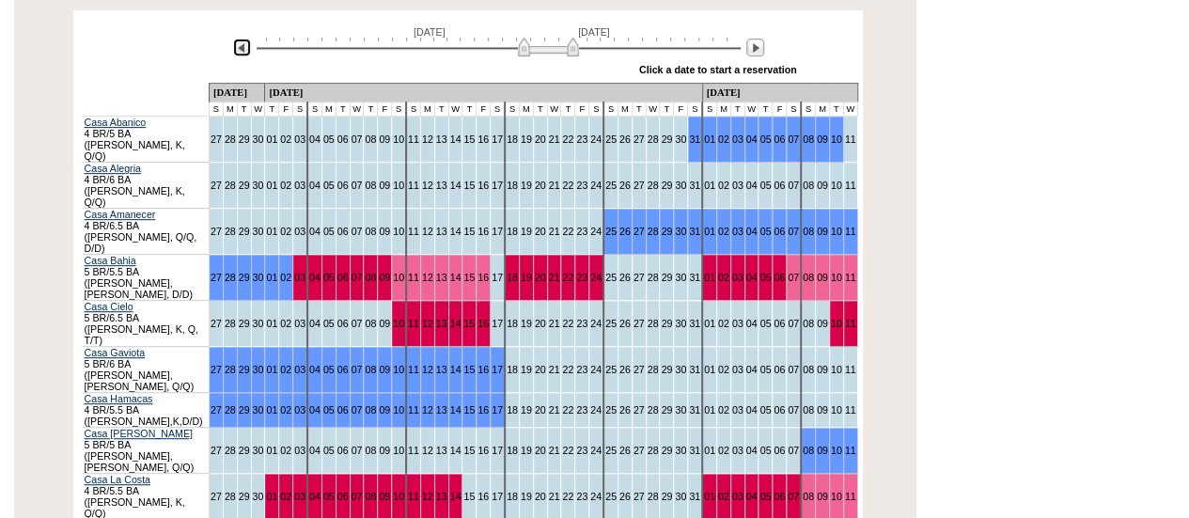
click at [239, 39] on img at bounding box center [242, 48] width 18 height 18
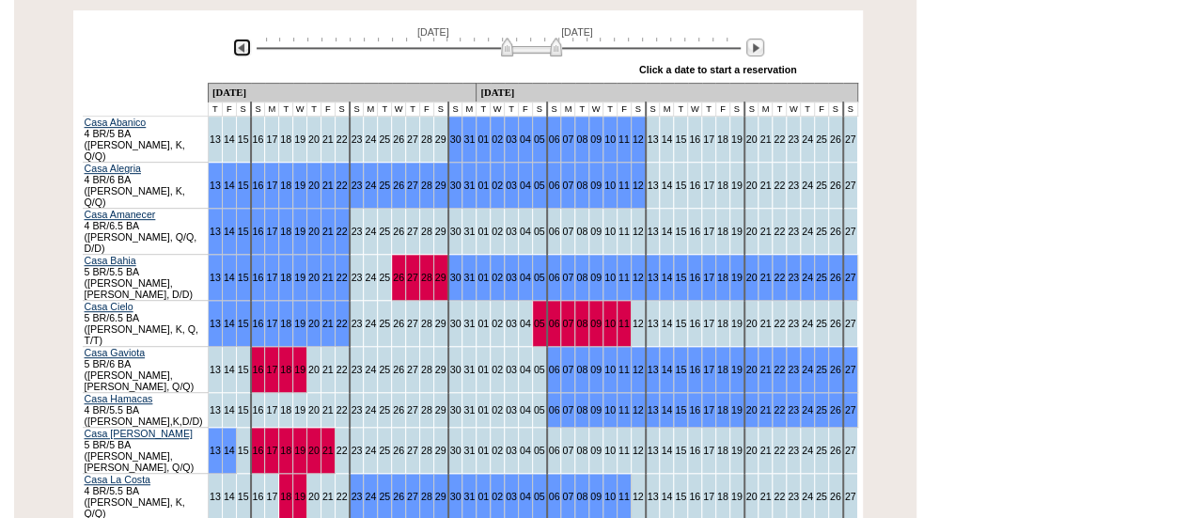
click at [239, 39] on img at bounding box center [242, 48] width 18 height 18
